Goal: Task Accomplishment & Management: Manage account settings

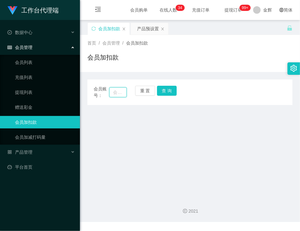
click at [118, 90] on input "text" at bounding box center [117, 92] width 17 height 10
paste input "6587405078"
type input "6587405078"
click at [162, 89] on button "查 询" at bounding box center [167, 91] width 20 height 10
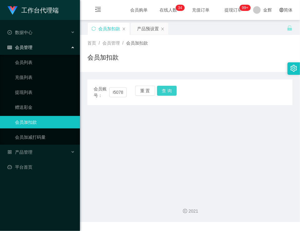
scroll to position [0, 0]
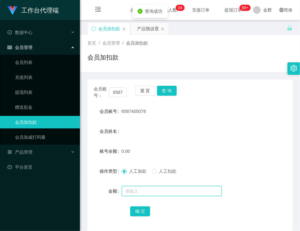
click at [136, 189] on input "text" at bounding box center [172, 191] width 100 height 10
type input "100"
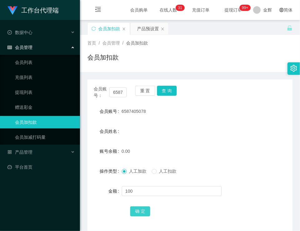
click at [138, 209] on button "确 定" at bounding box center [140, 212] width 20 height 10
click at [137, 30] on div "产品预设置" at bounding box center [148, 29] width 22 height 12
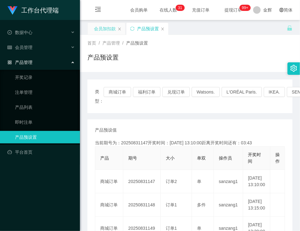
click at [108, 27] on div "会员加扣款" at bounding box center [105, 29] width 22 height 12
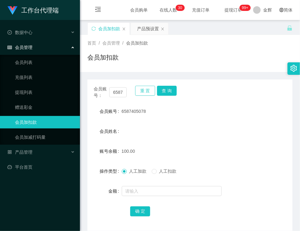
click at [142, 91] on button "重 置" at bounding box center [145, 91] width 20 height 10
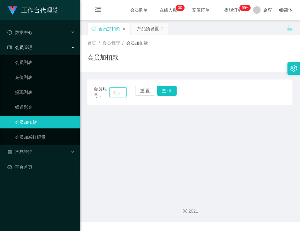
click at [123, 90] on input "text" at bounding box center [117, 92] width 17 height 10
paste input "[PERSON_NAME] [PERSON_NAME] peck"
click at [113, 92] on input "[PERSON_NAME] [PERSON_NAME] peck" at bounding box center [117, 92] width 17 height 10
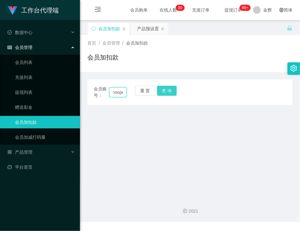
type input "Alfonsopeck"
click at [166, 89] on button "查 询" at bounding box center [167, 91] width 20 height 10
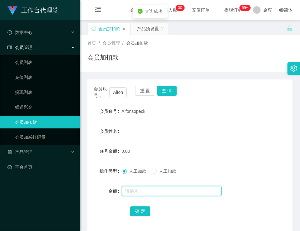
click at [128, 188] on input "text" at bounding box center [172, 191] width 100 height 10
type input "100"
click at [139, 211] on button "确 定" at bounding box center [140, 212] width 20 height 10
click at [131, 111] on span "Alfonsopeck" at bounding box center [134, 111] width 24 height 5
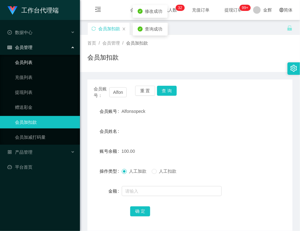
copy span "Alfonsopeck"
click at [146, 29] on div "产品预设置" at bounding box center [148, 29] width 22 height 12
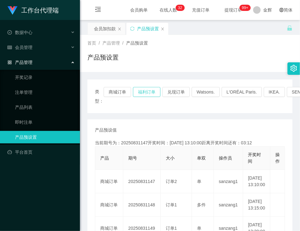
click at [145, 91] on button "福利订单" at bounding box center [146, 92] width 27 height 10
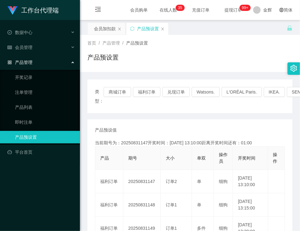
click at [165, 47] on div "首页 / 产品管理 / 产品预设置 / 产品预设置" at bounding box center [189, 53] width 205 height 27
click at [106, 31] on div "会员加扣款" at bounding box center [105, 29] width 22 height 12
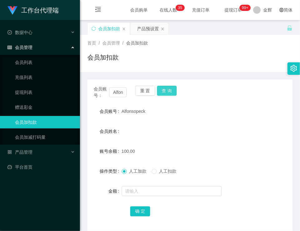
click at [169, 91] on button "查 询" at bounding box center [167, 91] width 20 height 10
click at [148, 91] on button "重 置" at bounding box center [145, 91] width 20 height 10
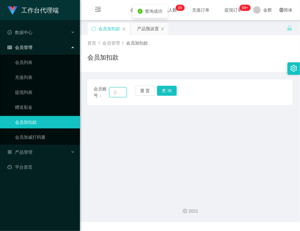
click at [121, 94] on input "text" at bounding box center [117, 92] width 17 height 10
paste input "6587405078"
type input "6587405078"
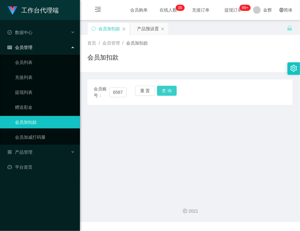
click at [160, 88] on button "查 询" at bounding box center [167, 91] width 20 height 10
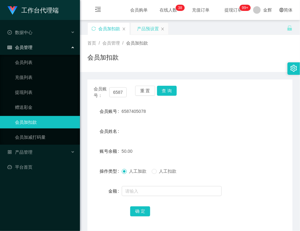
click at [145, 28] on div "产品预设置" at bounding box center [148, 29] width 22 height 12
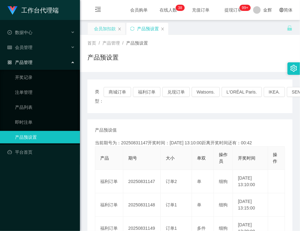
click at [105, 27] on div "会员加扣款" at bounding box center [105, 29] width 22 height 12
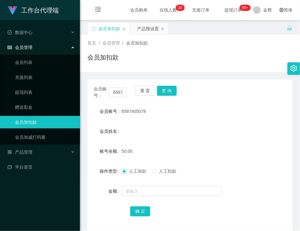
drag, startPoint x: 120, startPoint y: 109, endPoint x: 148, endPoint y: 106, distance: 27.9
click at [148, 106] on div "会员账号 6587405078" at bounding box center [189, 111] width 205 height 12
click at [161, 90] on button "查 询" at bounding box center [167, 91] width 20 height 10
click at [152, 91] on button "重 置" at bounding box center [145, 91] width 20 height 10
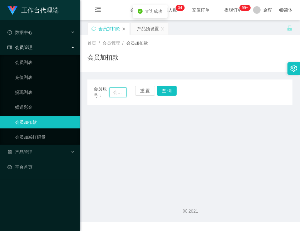
click at [119, 96] on input "text" at bounding box center [117, 92] width 17 height 10
paste input "Alfonsopeck"
type input "Alfonsopeck"
click at [169, 94] on button "查 询" at bounding box center [167, 91] width 20 height 10
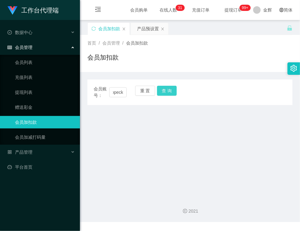
scroll to position [0, 0]
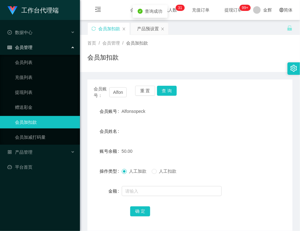
drag, startPoint x: 121, startPoint y: 112, endPoint x: 146, endPoint y: 110, distance: 25.6
click at [146, 110] on div "Alfonsopeck" at bounding box center [182, 111] width 120 height 12
copy span "Alfonsopeck"
click at [149, 92] on button "重 置" at bounding box center [145, 91] width 20 height 10
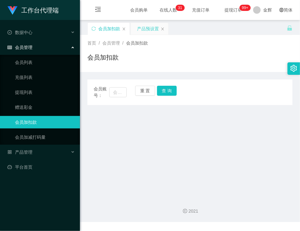
click at [144, 28] on div "产品预设置" at bounding box center [148, 29] width 22 height 12
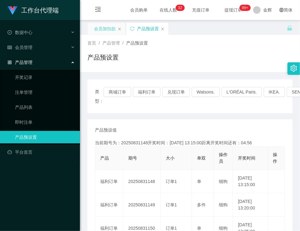
click at [106, 33] on div "会员加扣款" at bounding box center [105, 29] width 22 height 12
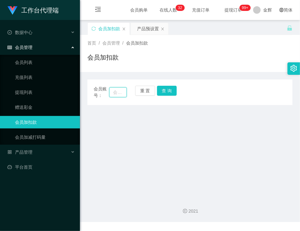
click at [119, 94] on input "text" at bounding box center [117, 92] width 17 height 10
paste input "6587405078"
type input "6587405078"
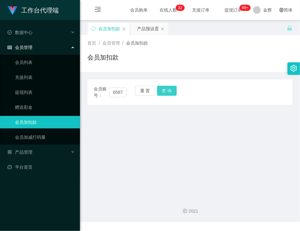
click at [170, 91] on button "查 询" at bounding box center [167, 91] width 20 height 10
click at [169, 91] on button "查 询" at bounding box center [167, 91] width 20 height 10
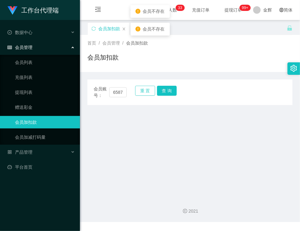
click at [145, 92] on button "重 置" at bounding box center [145, 91] width 20 height 10
click at [122, 93] on input "text" at bounding box center [117, 92] width 17 height 10
paste input "6587405078"
drag, startPoint x: 116, startPoint y: 94, endPoint x: 84, endPoint y: 92, distance: 31.6
click at [84, 92] on main "关闭左侧 关闭右侧 关闭其它 刷新页面 会员加扣款 产品预设置 首页 / 会员管理 / 会员加扣款 / 会员加扣款 会员账号： 6587405078 重 置 …" at bounding box center [190, 106] width 220 height 173
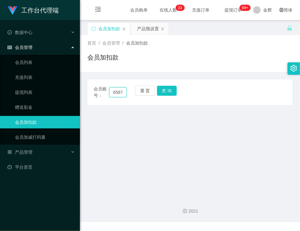
click at [114, 92] on input "6587405078" at bounding box center [117, 92] width 17 height 10
type input "6587405078"
click at [164, 91] on button "查 询" at bounding box center [167, 91] width 20 height 10
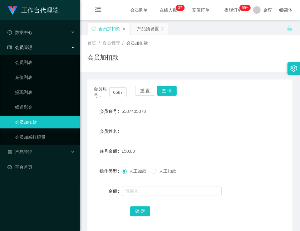
drag, startPoint x: 121, startPoint y: 110, endPoint x: 149, endPoint y: 110, distance: 28.4
click at [149, 110] on div "6587405078" at bounding box center [182, 111] width 120 height 12
click at [147, 93] on button "重 置" at bounding box center [145, 91] width 20 height 10
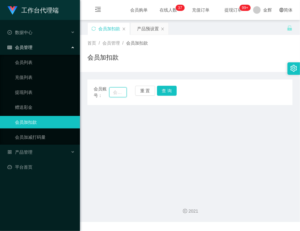
click at [115, 96] on input "text" at bounding box center [117, 92] width 17 height 10
paste input "6587405078"
type input "6587405078"
click at [141, 93] on button "重 置" at bounding box center [145, 91] width 20 height 10
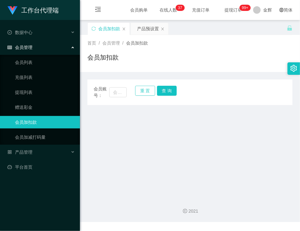
scroll to position [0, 0]
click at [122, 94] on input "text" at bounding box center [117, 92] width 17 height 10
paste input "Alfonsopeck"
type input "Alfonsopeck"
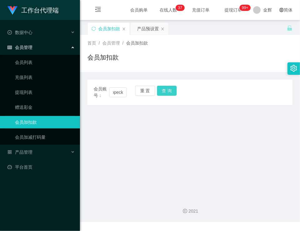
click at [169, 86] on button "查 询" at bounding box center [167, 91] width 20 height 10
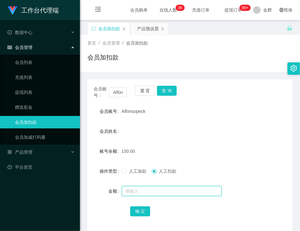
click at [143, 190] on input "text" at bounding box center [172, 191] width 100 height 10
type input "150"
click at [144, 213] on button "确 定" at bounding box center [140, 212] width 20 height 10
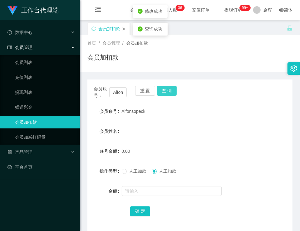
click at [163, 93] on button "查 询" at bounding box center [167, 91] width 20 height 10
click at [153, 91] on button "重 置" at bounding box center [145, 91] width 20 height 10
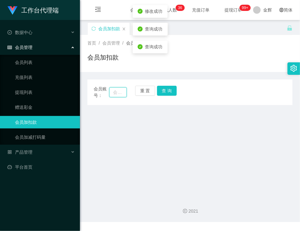
click at [123, 92] on input "text" at bounding box center [117, 92] width 17 height 10
paste input "6587405078"
drag, startPoint x: 119, startPoint y: 93, endPoint x: 67, endPoint y: 88, distance: 52.1
click at [67, 88] on section "工作台代理端 数据中心 会员管理 会员列表 充值列表 提现列表 赠送彩金 会员加扣款 会员加减打码量 产品管理 开奖记录 注单管理 产品列表 即时注单 产品预…" at bounding box center [150, 111] width 300 height 222
click at [114, 91] on input "6587405078" at bounding box center [117, 92] width 17 height 10
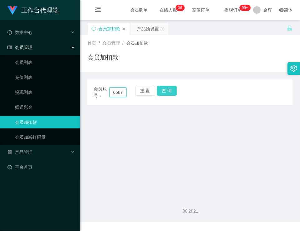
type input "6587405078"
click at [162, 90] on button "查 询" at bounding box center [167, 91] width 20 height 10
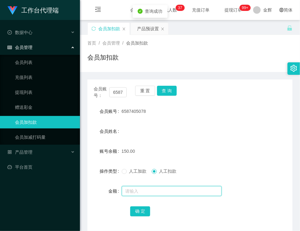
click at [143, 194] on input "text" at bounding box center [172, 191] width 100 height 10
type input "150"
click at [147, 209] on button "确 定" at bounding box center [140, 212] width 20 height 10
click at [151, 57] on div "会员加扣款" at bounding box center [189, 60] width 205 height 14
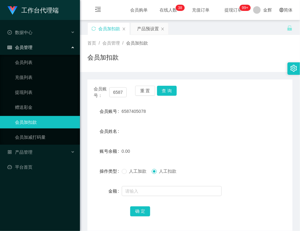
click at [214, 54] on div "会员加扣款" at bounding box center [189, 60] width 205 height 14
click at [171, 91] on button "查 询" at bounding box center [167, 91] width 20 height 10
click at [130, 62] on div "会员加扣款" at bounding box center [189, 60] width 205 height 14
click at [203, 63] on div "会员加扣款" at bounding box center [189, 60] width 205 height 14
click at [224, 47] on div "首页 / 会员管理 / 会员加扣款 / 会员加扣款" at bounding box center [189, 53] width 205 height 27
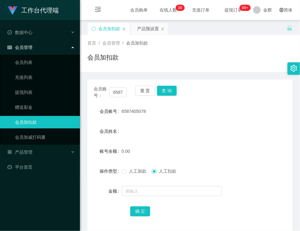
click at [211, 49] on div "首页 / 会员管理 / 会员加扣款 / 会员加扣款" at bounding box center [189, 53] width 205 height 27
click at [149, 70] on div "首页 / 会员管理 / 会员加扣款 / 会员加扣款" at bounding box center [190, 53] width 220 height 37
click at [203, 49] on div "首页 / 会员管理 / 会员加扣款 / 会员加扣款" at bounding box center [189, 53] width 205 height 27
click at [162, 47] on div "首页 / 会员管理 / 会员加扣款 / 会员加扣款" at bounding box center [189, 53] width 205 height 27
click at [164, 72] on div "会员账号： 6587405078 重 置 查 询 会员账号 6587405078 会员姓名 账号余额 0.00 操作类型 人工加款 人工扣款 金额 确 定" at bounding box center [189, 151] width 205 height 159
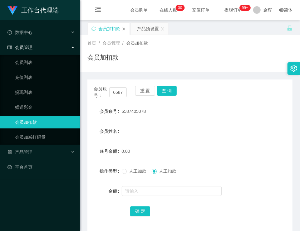
click at [179, 51] on div "首页 / 会员管理 / 会员加扣款 / 会员加扣款" at bounding box center [189, 53] width 205 height 27
click at [166, 91] on button "查 询" at bounding box center [167, 91] width 20 height 10
click at [243, 52] on div "首页 / 会员管理 / 会员加扣款 / 会员加扣款" at bounding box center [189, 53] width 205 height 27
click at [201, 63] on div "会员加扣款" at bounding box center [189, 60] width 205 height 14
click at [185, 62] on div "会员加扣款" at bounding box center [189, 60] width 205 height 14
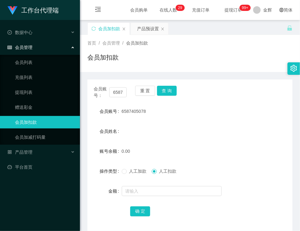
click at [174, 57] on div "会员加扣款" at bounding box center [189, 60] width 205 height 14
click at [167, 97] on div "会员账号： 6587405078 重 置 查 询" at bounding box center [189, 92] width 205 height 13
click at [167, 93] on button "查 询" at bounding box center [167, 91] width 20 height 10
click at [177, 58] on div "会员加扣款" at bounding box center [189, 60] width 205 height 14
click at [205, 67] on div "会员加扣款" at bounding box center [189, 60] width 205 height 14
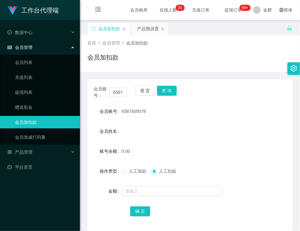
click at [181, 57] on div "会员加扣款" at bounding box center [189, 60] width 205 height 14
click at [157, 46] on div "首页 / 会员管理 / 会员加扣款 /" at bounding box center [189, 43] width 205 height 7
click at [246, 133] on div "会员姓名" at bounding box center [189, 131] width 205 height 12
click at [163, 92] on button "查 询" at bounding box center [167, 91] width 20 height 10
click at [162, 91] on button "查 询" at bounding box center [167, 91] width 20 height 10
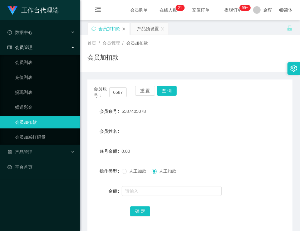
click at [189, 39] on div "首页 / 会员管理 / 会员加扣款 / 会员加扣款" at bounding box center [190, 53] width 220 height 37
click at [168, 85] on div "会员账号： 6587405078 重 置 查 询 会员账号 6587405078 会员姓名 账号余额 0.00 操作类型 人工加款 人工扣款 金额 确 定" at bounding box center [189, 156] width 205 height 152
click at [167, 88] on button "查 询" at bounding box center [167, 91] width 20 height 10
click at [171, 92] on button "查 询" at bounding box center [167, 91] width 20 height 10
click at [233, 56] on div "会员加扣款" at bounding box center [189, 60] width 205 height 14
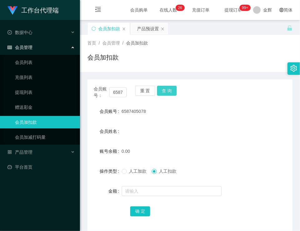
click at [165, 91] on button "查 询" at bounding box center [167, 91] width 20 height 10
click at [216, 80] on div "会员账号： 6587405078 重 置 查 询 会员账号 6587405078 会员姓名 账号余额 0.00 操作类型 人工加款 人工扣款 金额 确 定" at bounding box center [189, 156] width 205 height 152
click at [219, 79] on div "会员账号： 6587405078 重 置 查 询 会员账号 6587405078 会员姓名 账号余额 0.00 操作类型 人工加款 人工扣款 金额 确 定" at bounding box center [189, 151] width 205 height 159
